Goal: Find specific page/section: Find specific page/section

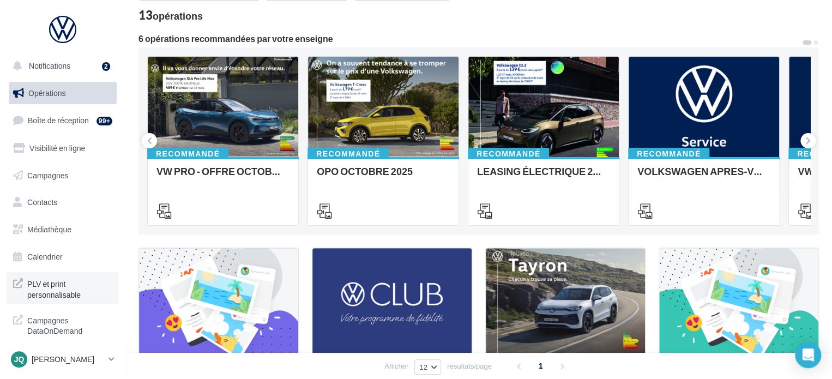
scroll to position [163, 0]
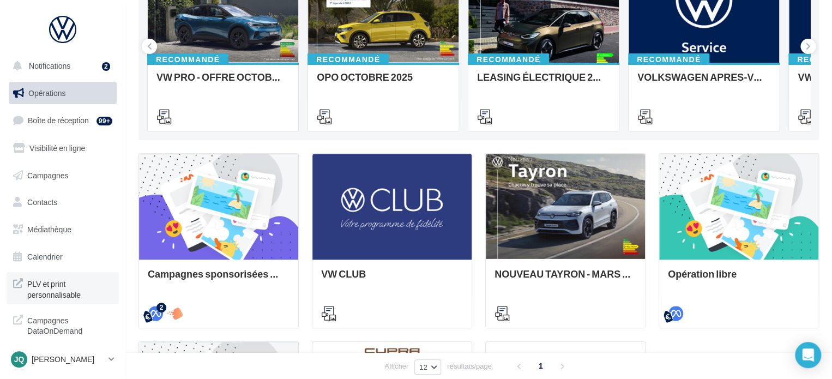
click at [69, 286] on span "PLV et print personnalisable" at bounding box center [69, 287] width 85 height 23
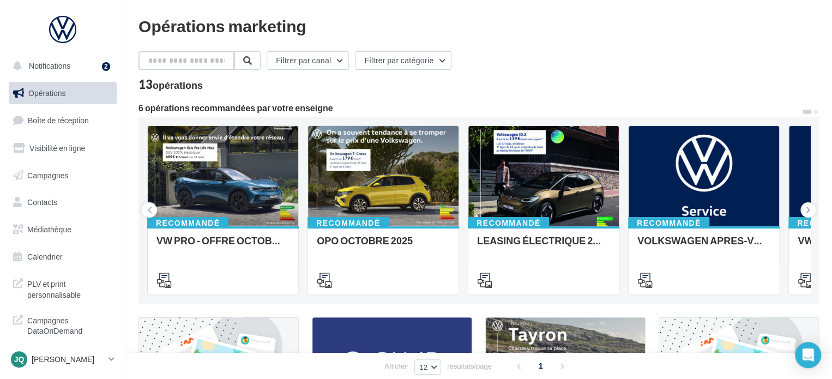
click at [191, 59] on input "text" at bounding box center [186, 60] width 96 height 19
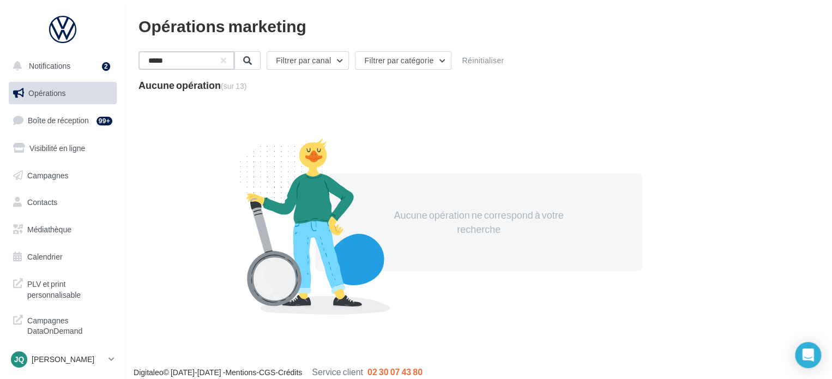
type input "*****"
click at [64, 32] on div at bounding box center [62, 29] width 87 height 27
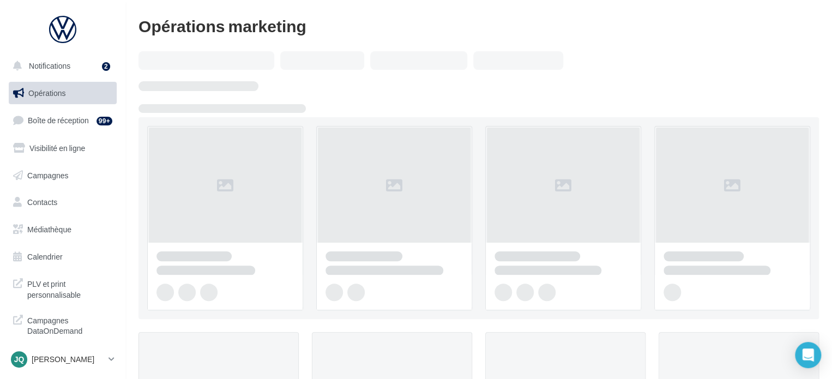
click at [50, 283] on span "PLV et print personnalisable" at bounding box center [69, 287] width 85 height 23
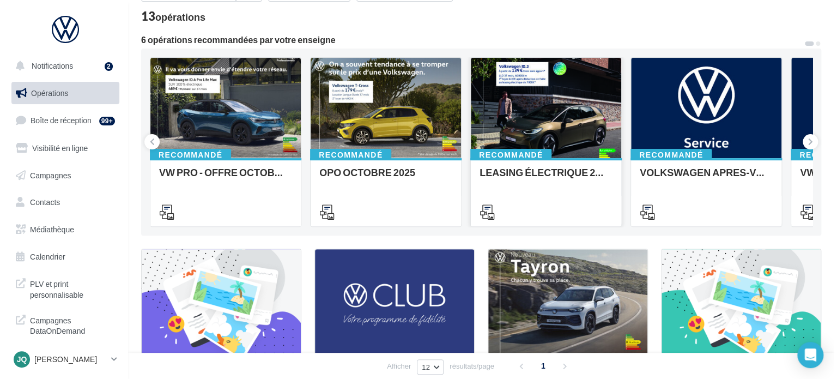
scroll to position [9, 0]
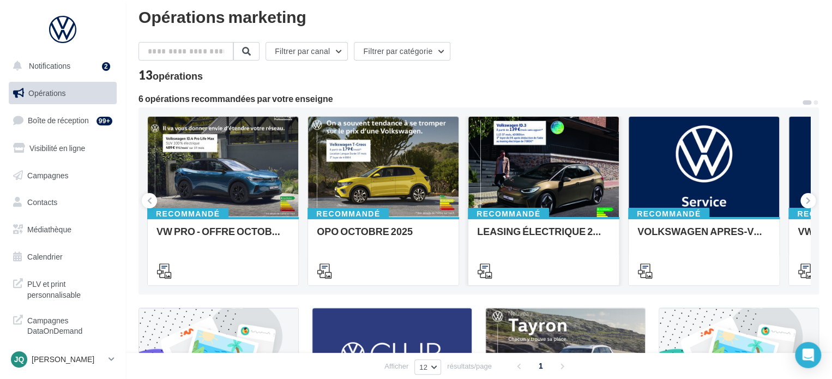
click at [521, 169] on div at bounding box center [543, 167] width 150 height 101
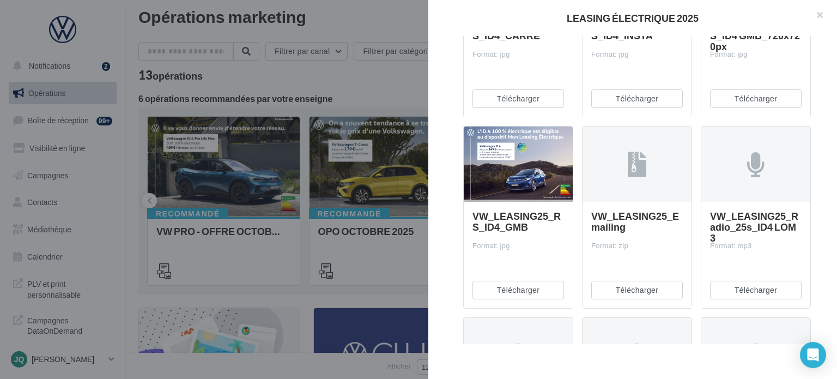
scroll to position [763, 0]
